Goal: Find specific page/section: Find specific page/section

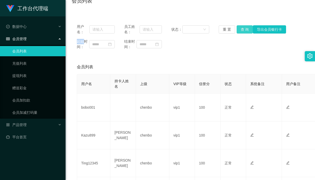
scroll to position [51, 0]
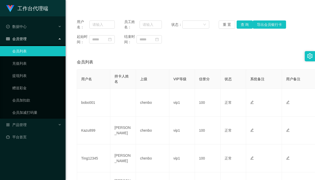
click at [37, 39] on div "会员管理" at bounding box center [33, 39] width 66 height 10
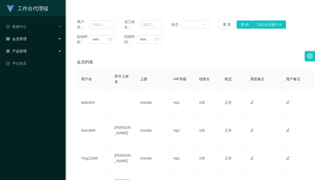
click at [37, 49] on div "产品管理" at bounding box center [33, 51] width 66 height 10
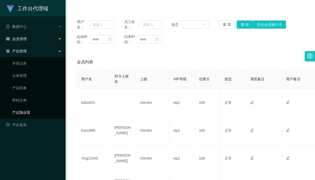
click at [38, 115] on link "产品预设置" at bounding box center [36, 113] width 49 height 10
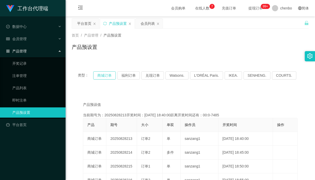
click at [97, 77] on button "商城订单" at bounding box center [104, 75] width 23 height 8
